Goal: Check status: Check status

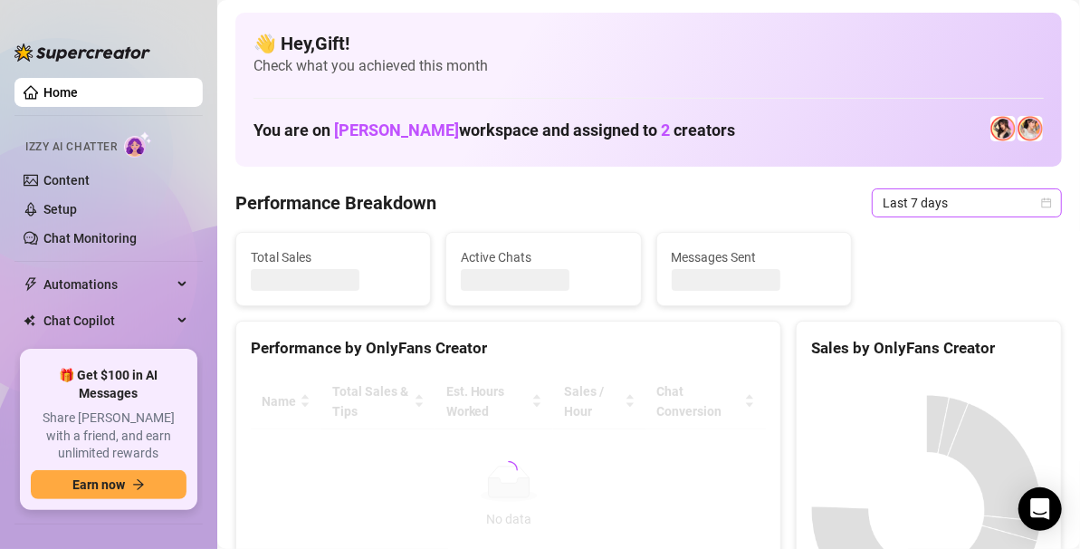
click at [1041, 199] on icon "calendar" at bounding box center [1046, 202] width 11 height 11
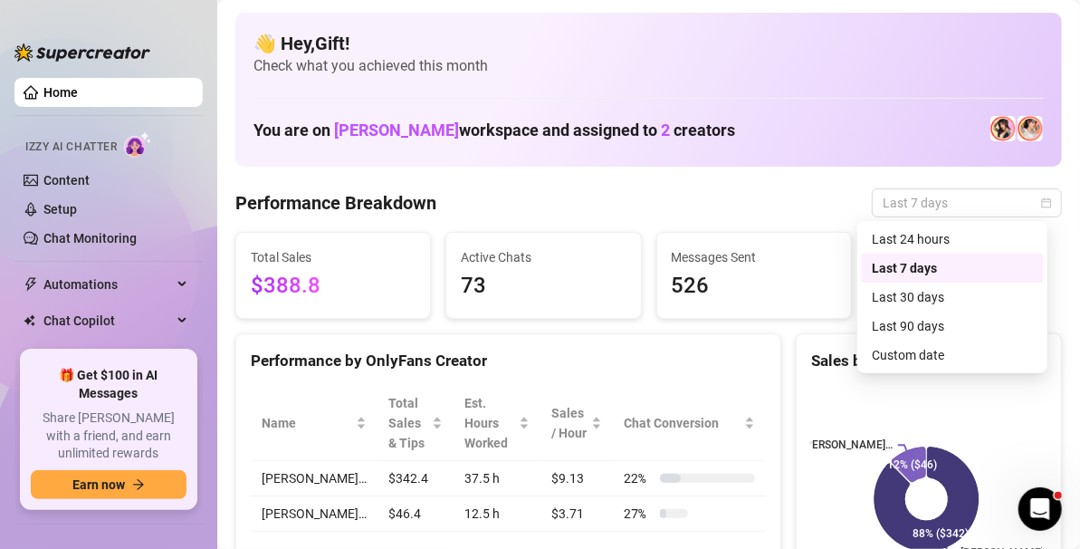
click at [937, 360] on div "Custom date" at bounding box center [952, 355] width 161 height 20
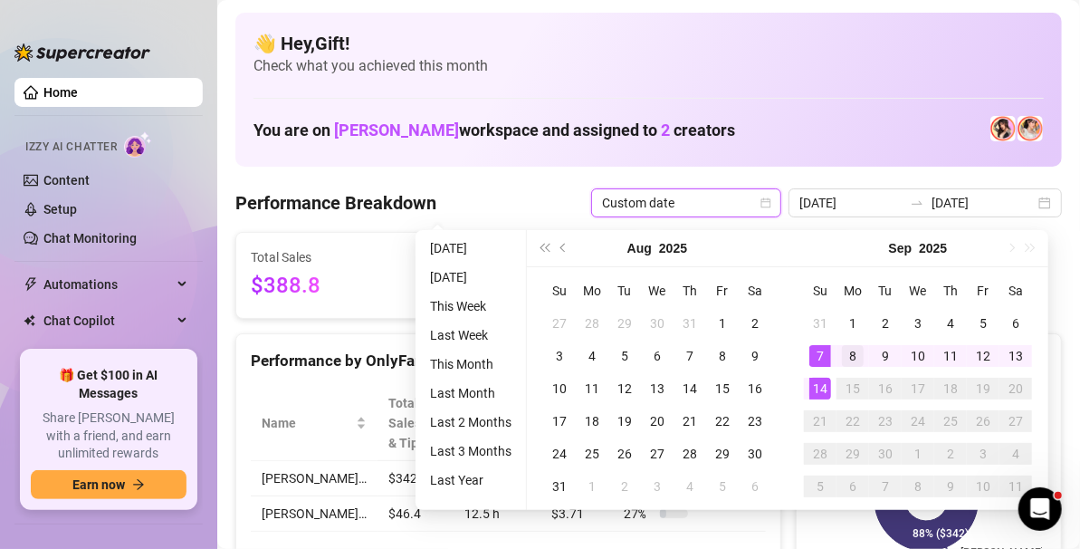
click at [851, 355] on div "8" at bounding box center [853, 356] width 22 height 22
type input "[DATE]"
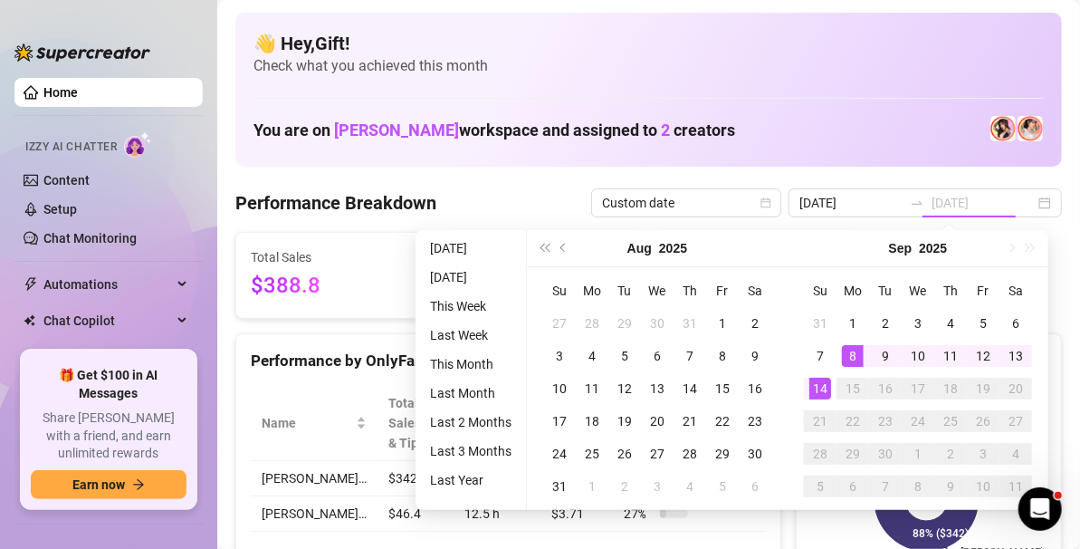
click at [819, 388] on div "14" at bounding box center [821, 389] width 22 height 22
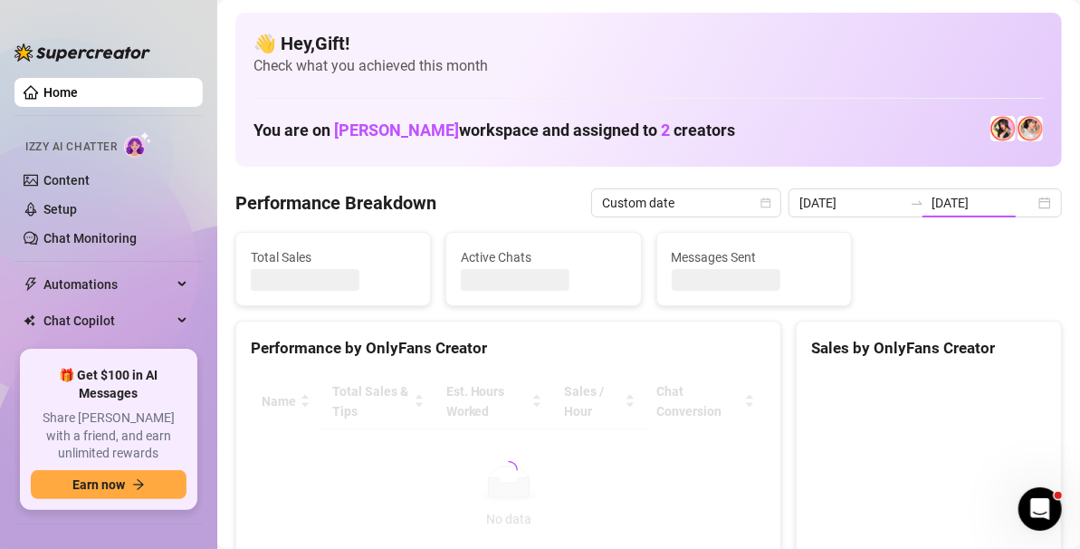
type input "[DATE]"
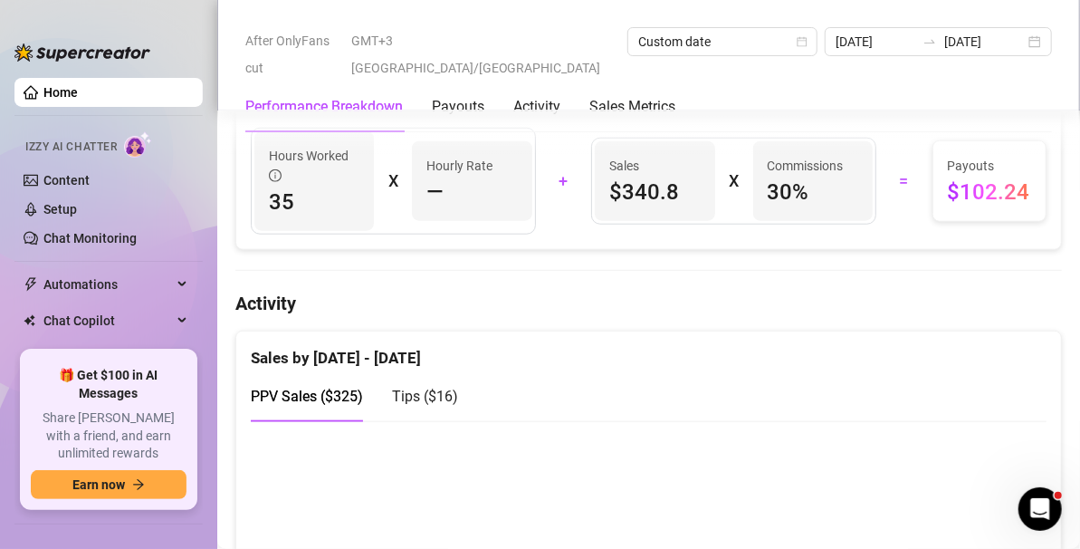
scroll to position [728, 0]
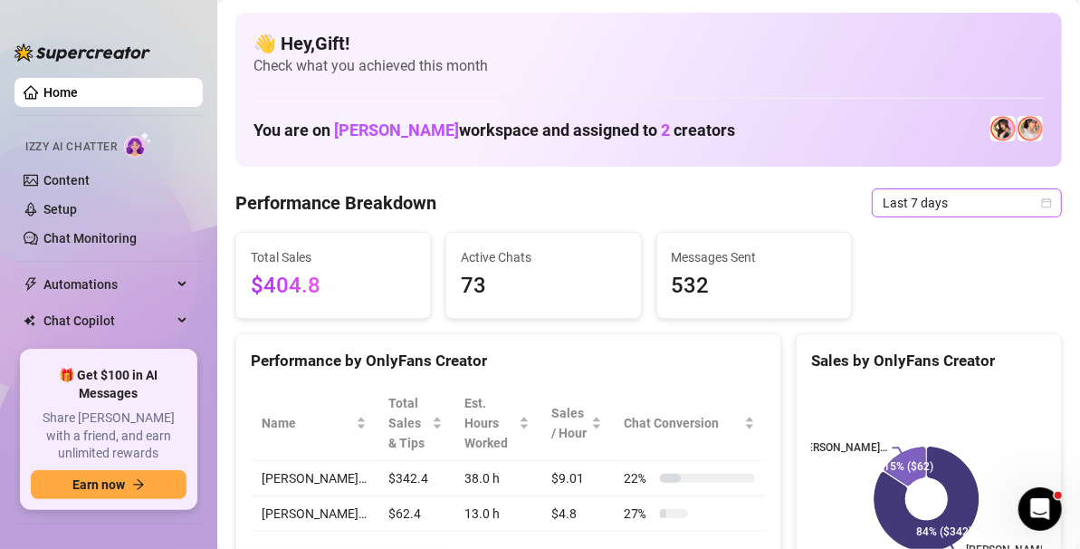
click at [1041, 202] on icon "calendar" at bounding box center [1046, 202] width 11 height 11
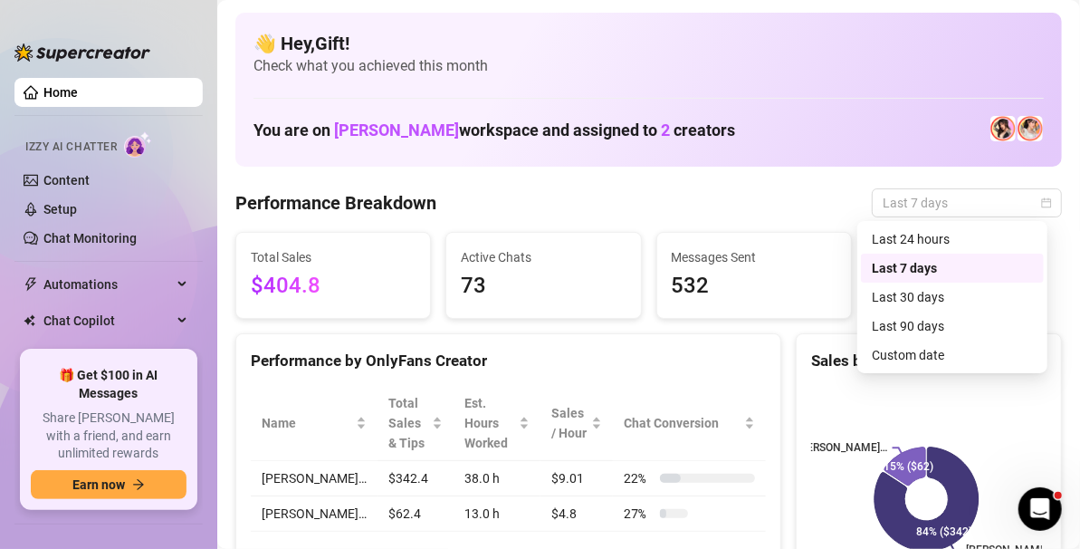
click at [887, 352] on div "Custom date" at bounding box center [952, 355] width 161 height 20
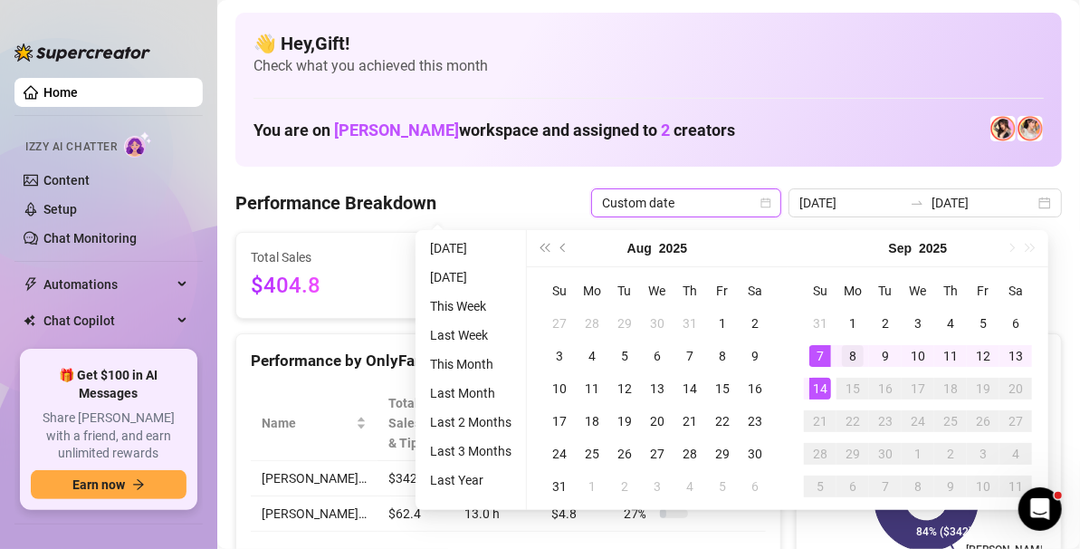
click at [855, 353] on div "8" at bounding box center [853, 356] width 22 height 22
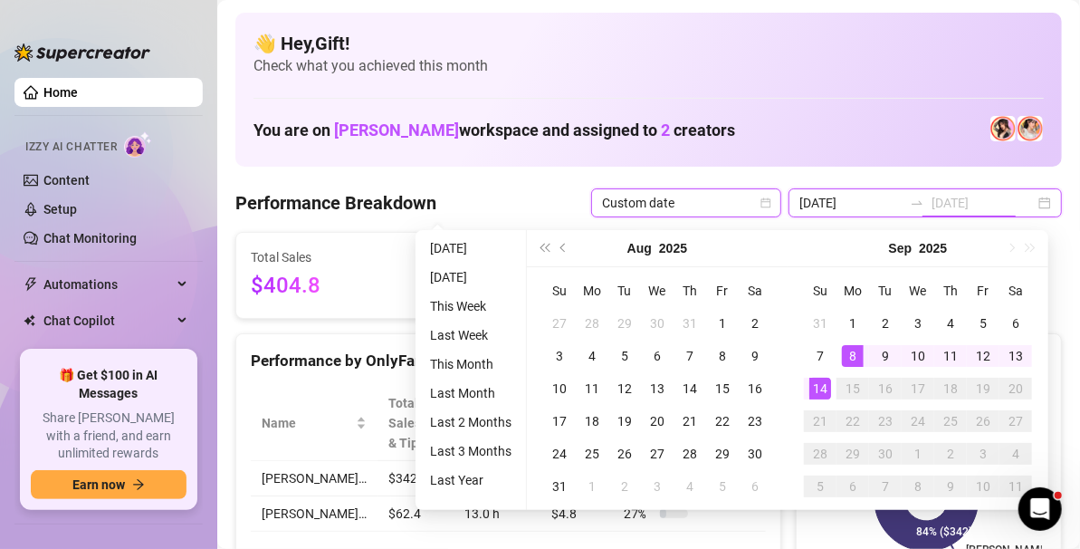
type input "[DATE]"
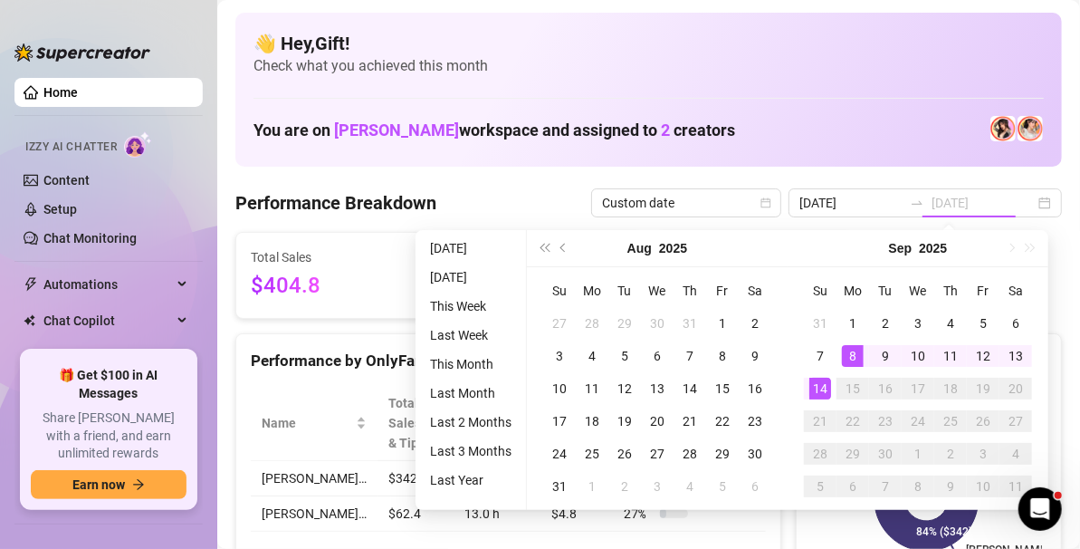
click at [807, 384] on td "14" at bounding box center [820, 388] width 33 height 33
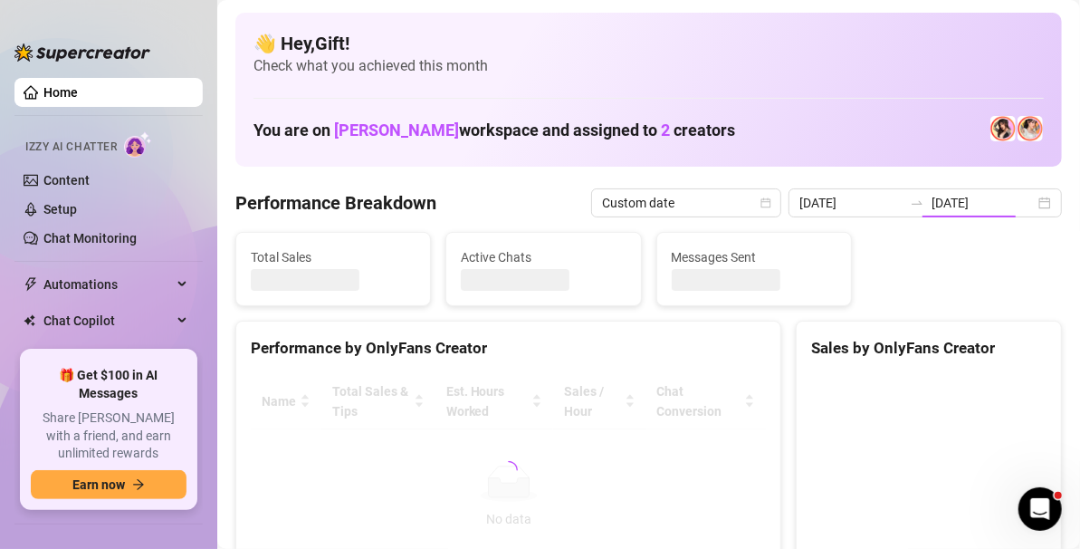
type input "[DATE]"
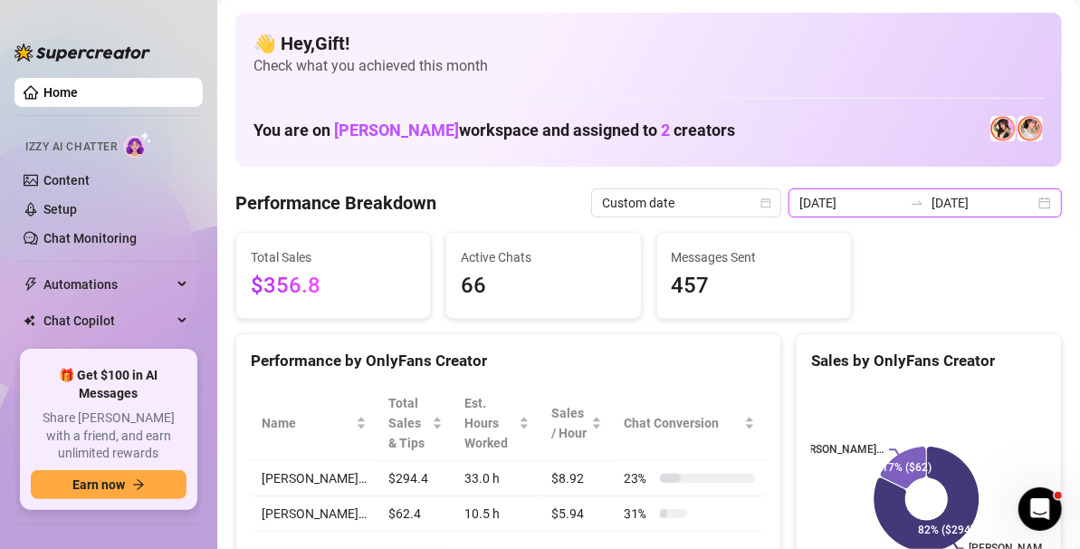
click at [1015, 195] on input "[DATE]" at bounding box center [983, 203] width 103 height 20
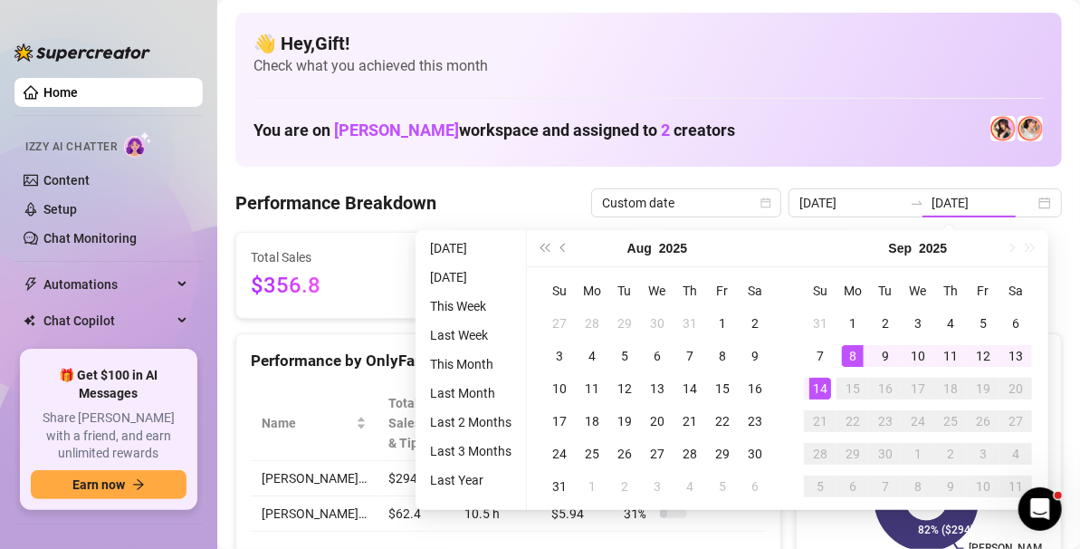
click at [851, 357] on div "8" at bounding box center [853, 356] width 22 height 22
click at [819, 384] on div "14" at bounding box center [821, 389] width 22 height 22
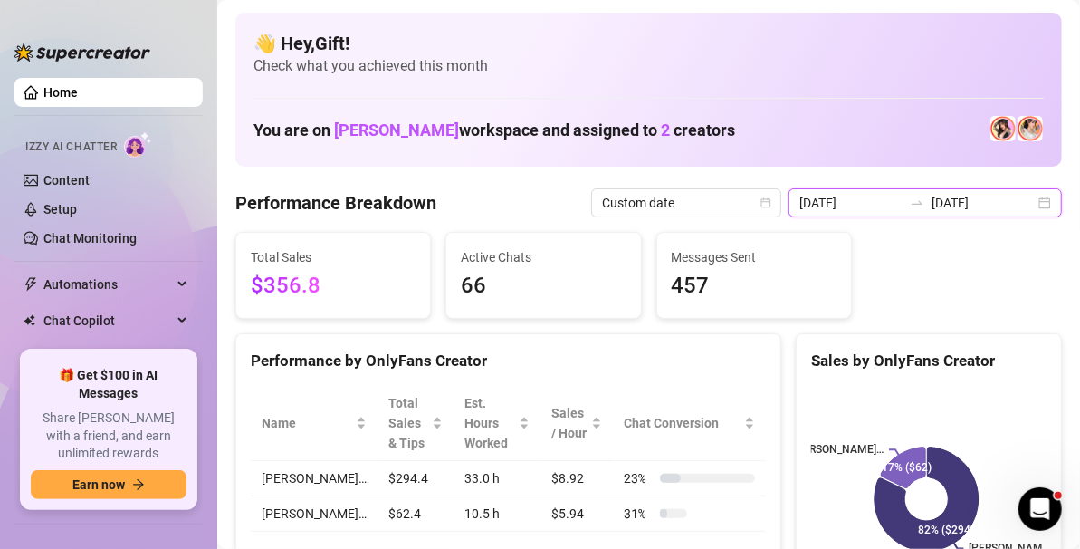
click at [1020, 204] on input "[DATE]" at bounding box center [983, 203] width 103 height 20
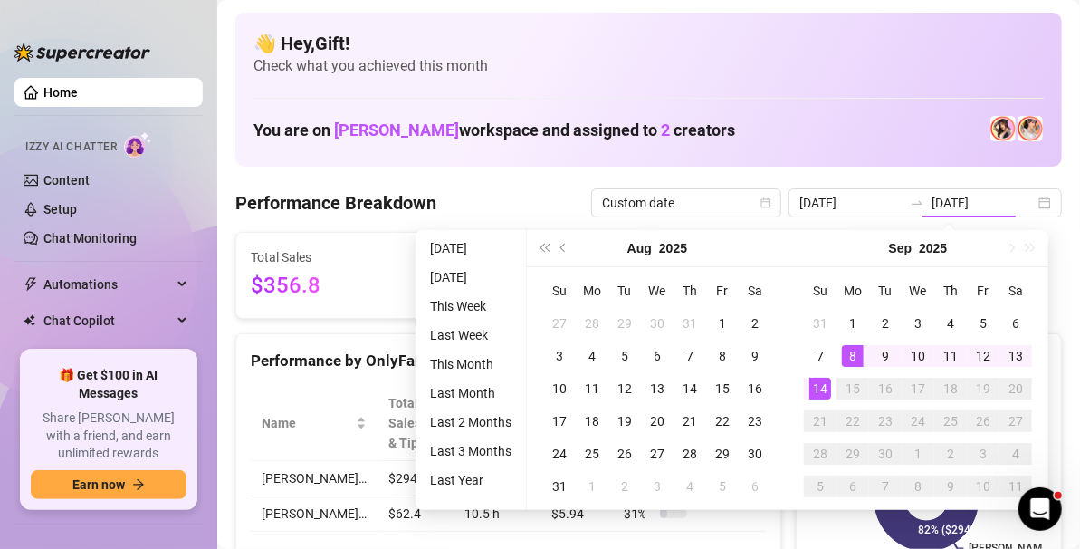
click at [851, 355] on div "8" at bounding box center [853, 356] width 22 height 22
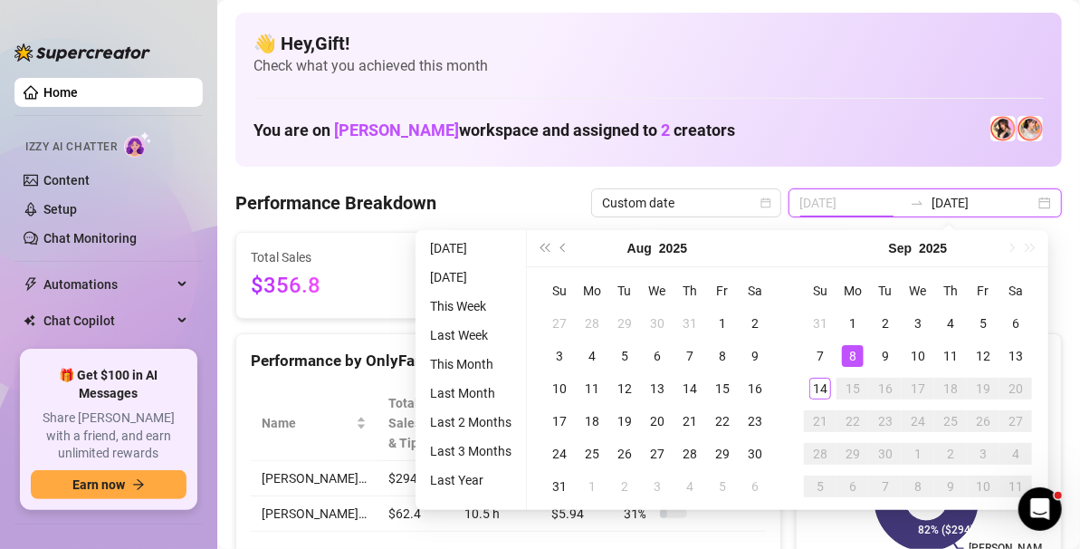
type input "[DATE]"
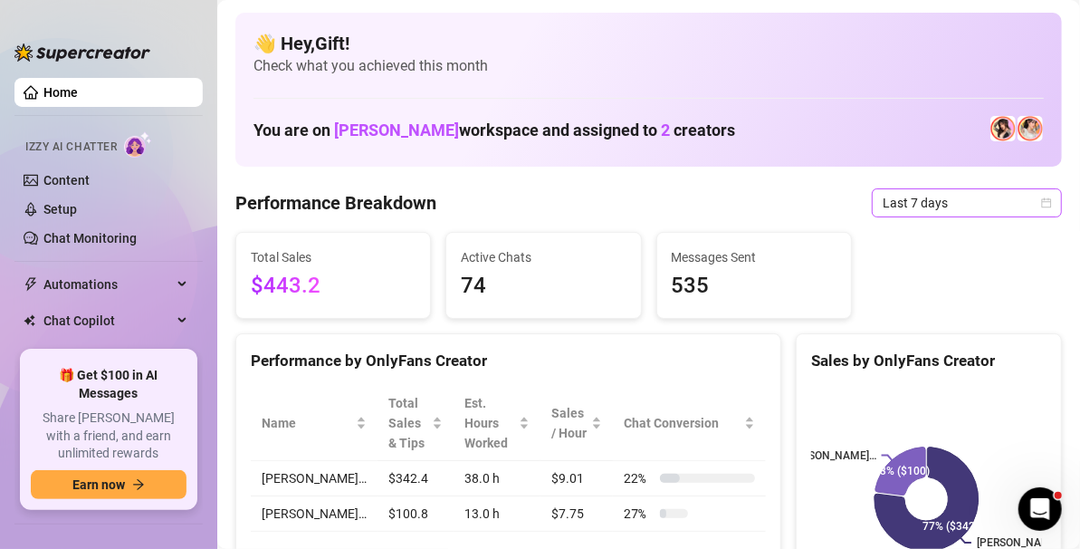
click at [1041, 197] on icon "calendar" at bounding box center [1046, 202] width 11 height 11
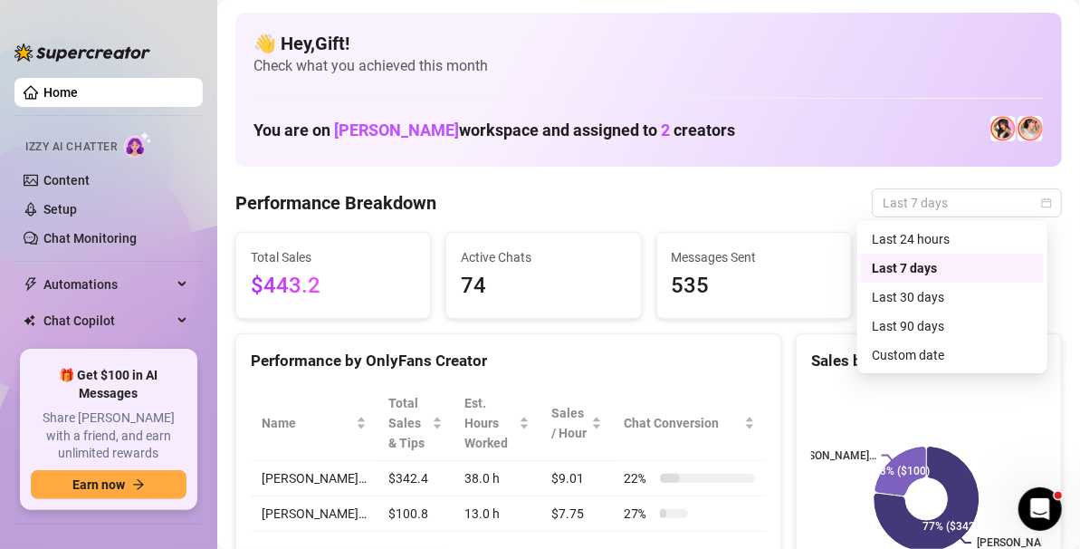
click at [936, 350] on div "Custom date" at bounding box center [952, 355] width 161 height 20
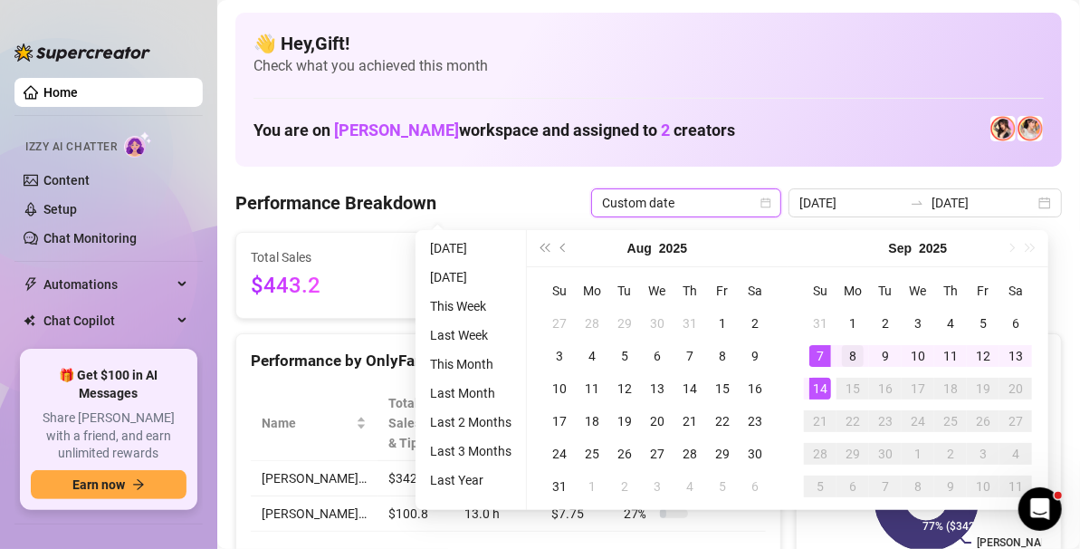
click at [849, 350] on div "8" at bounding box center [853, 356] width 22 height 22
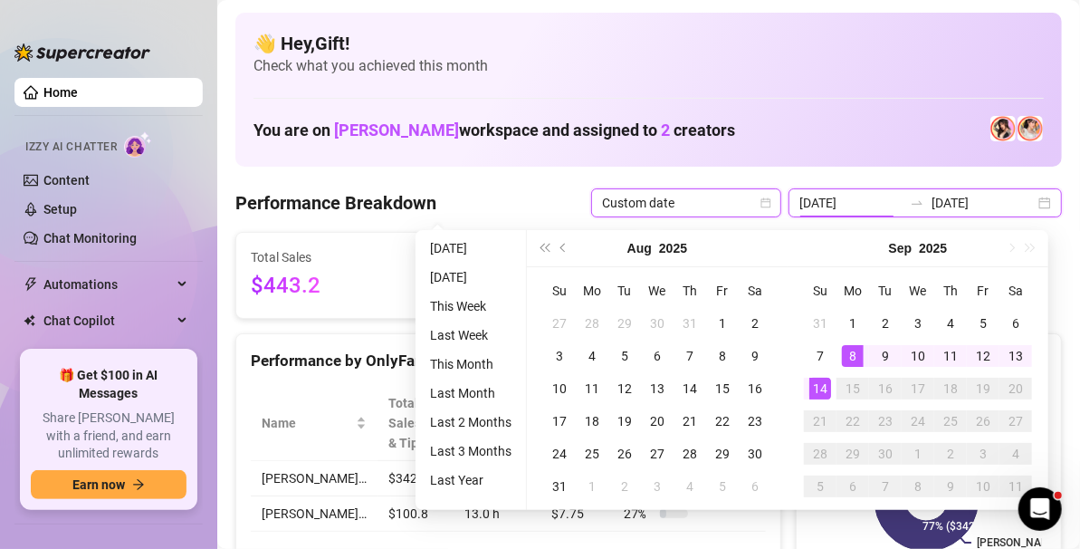
type input "[DATE]"
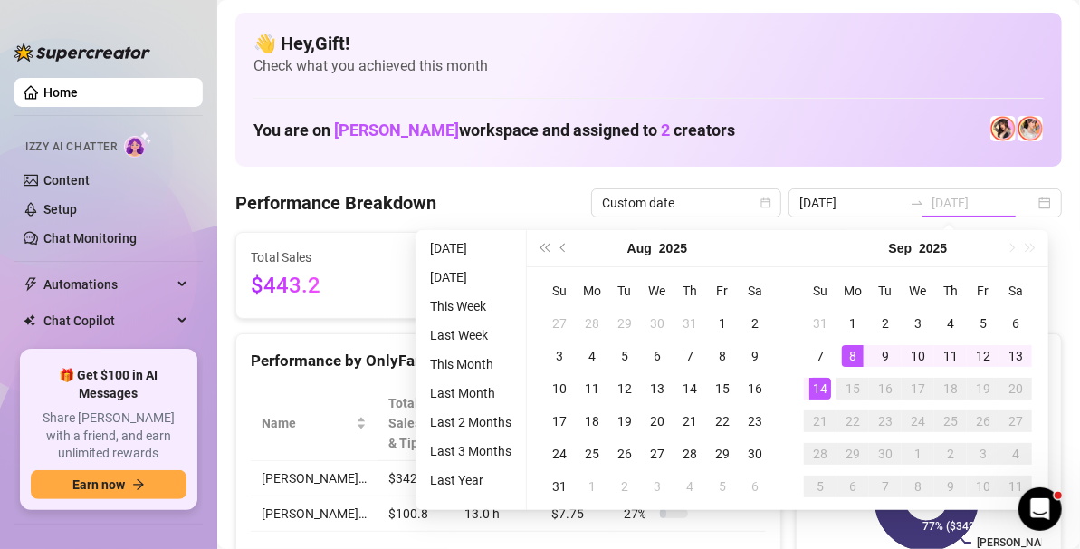
click at [820, 384] on div "14" at bounding box center [821, 389] width 22 height 22
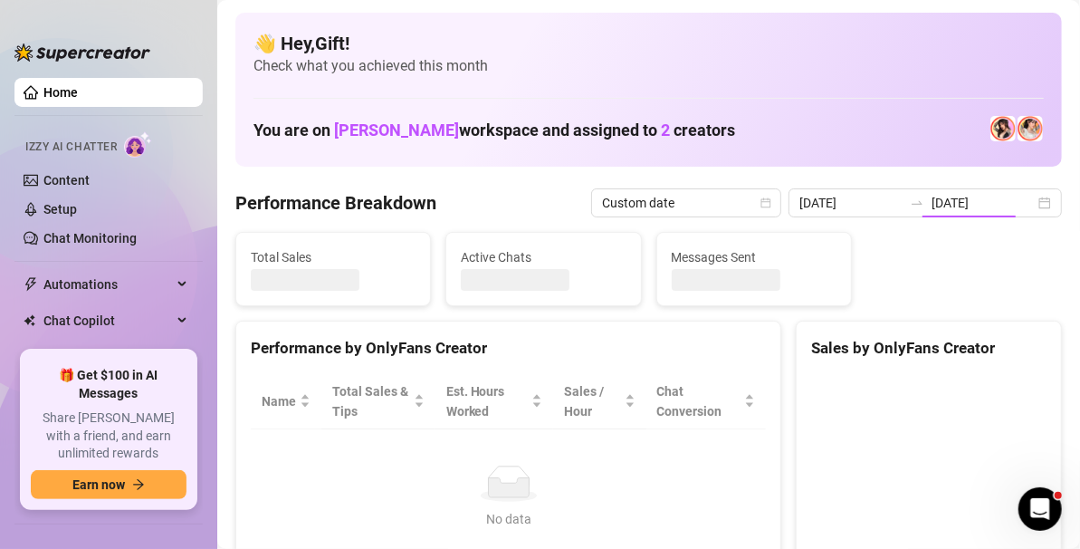
type input "[DATE]"
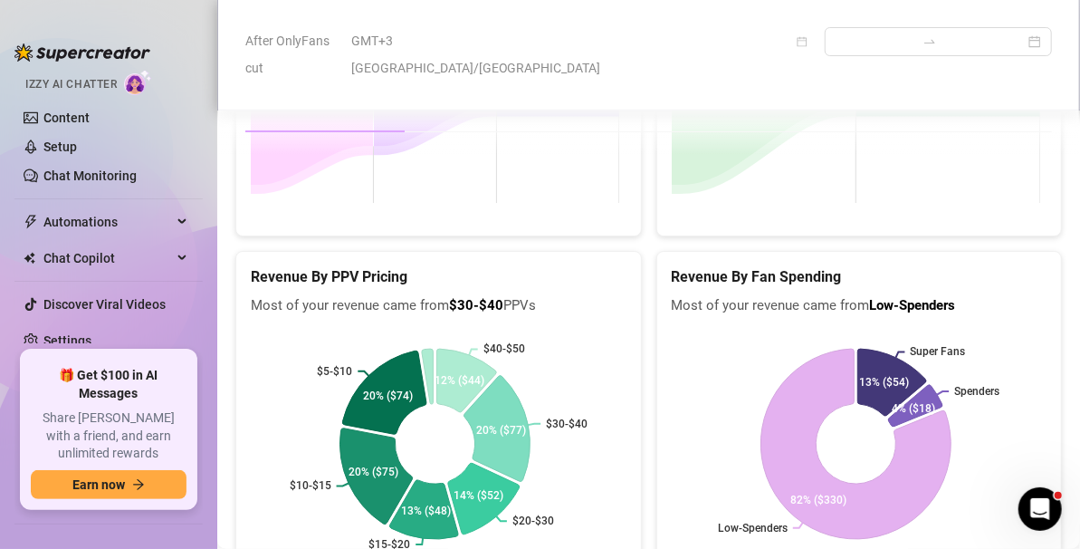
scroll to position [2928, 0]
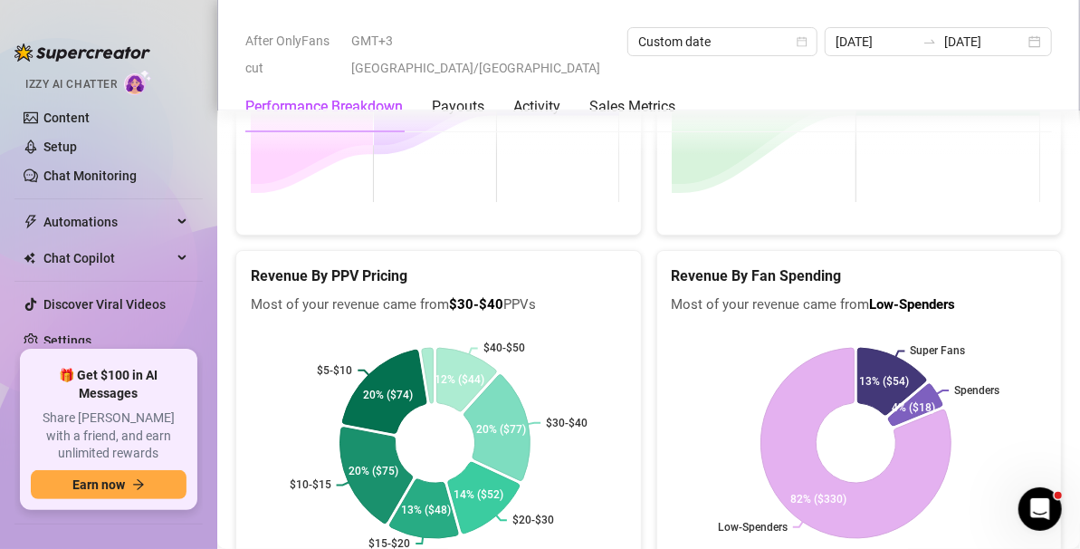
click at [1045, 421] on div "Super Fans Spenders Low-Spenders 13% ($54) 4% ($18) 82% ($330)" at bounding box center [859, 442] width 405 height 255
click at [1050, 420] on div "Revenue By Fan Spending Most of your revenue came from Low-Spenders Super Fans …" at bounding box center [859, 410] width 421 height 321
click at [1052, 417] on div "Revenue By Fan Spending Most of your revenue came from Low-Spenders Super Fans …" at bounding box center [859, 410] width 421 height 321
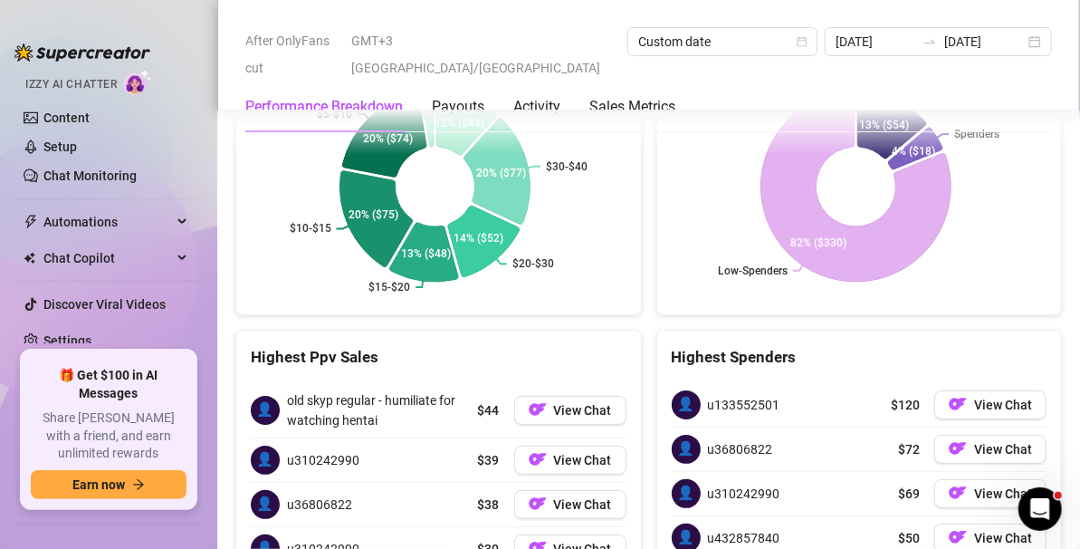
scroll to position [3320, 0]
